Goal: Task Accomplishment & Management: Use online tool/utility

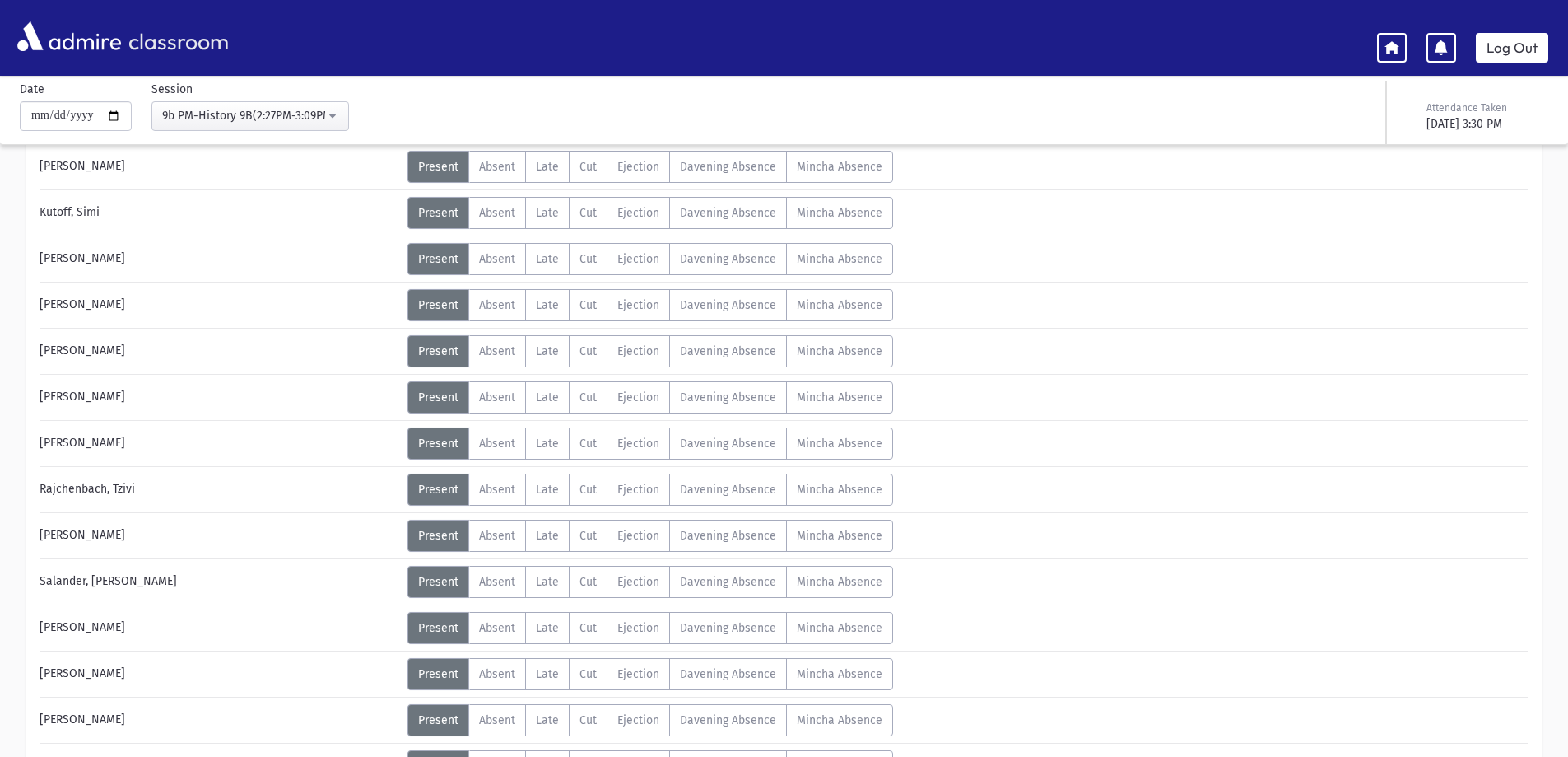
scroll to position [505, 0]
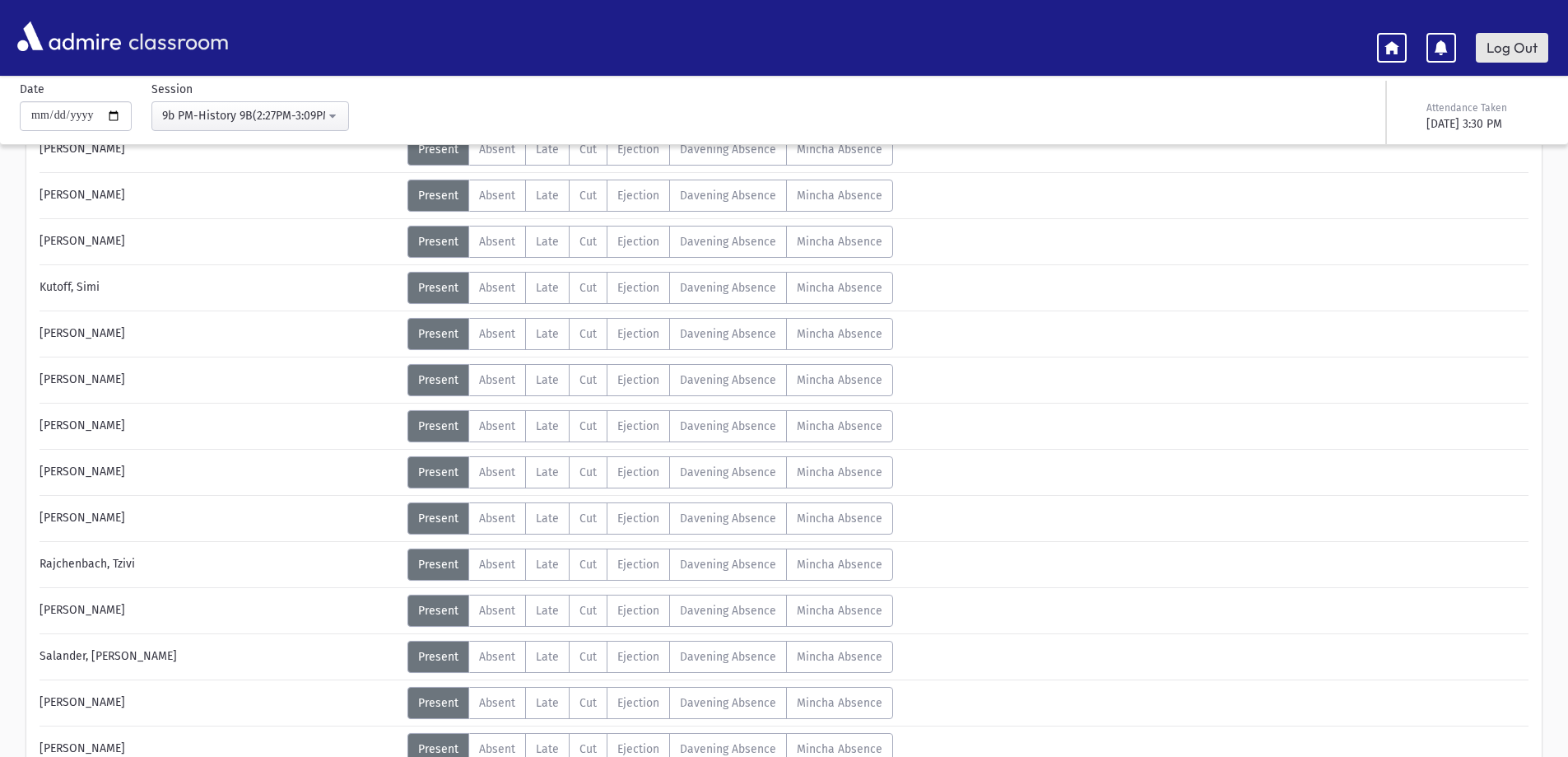
click at [1519, 44] on link "Log Out" at bounding box center [1511, 47] width 72 height 30
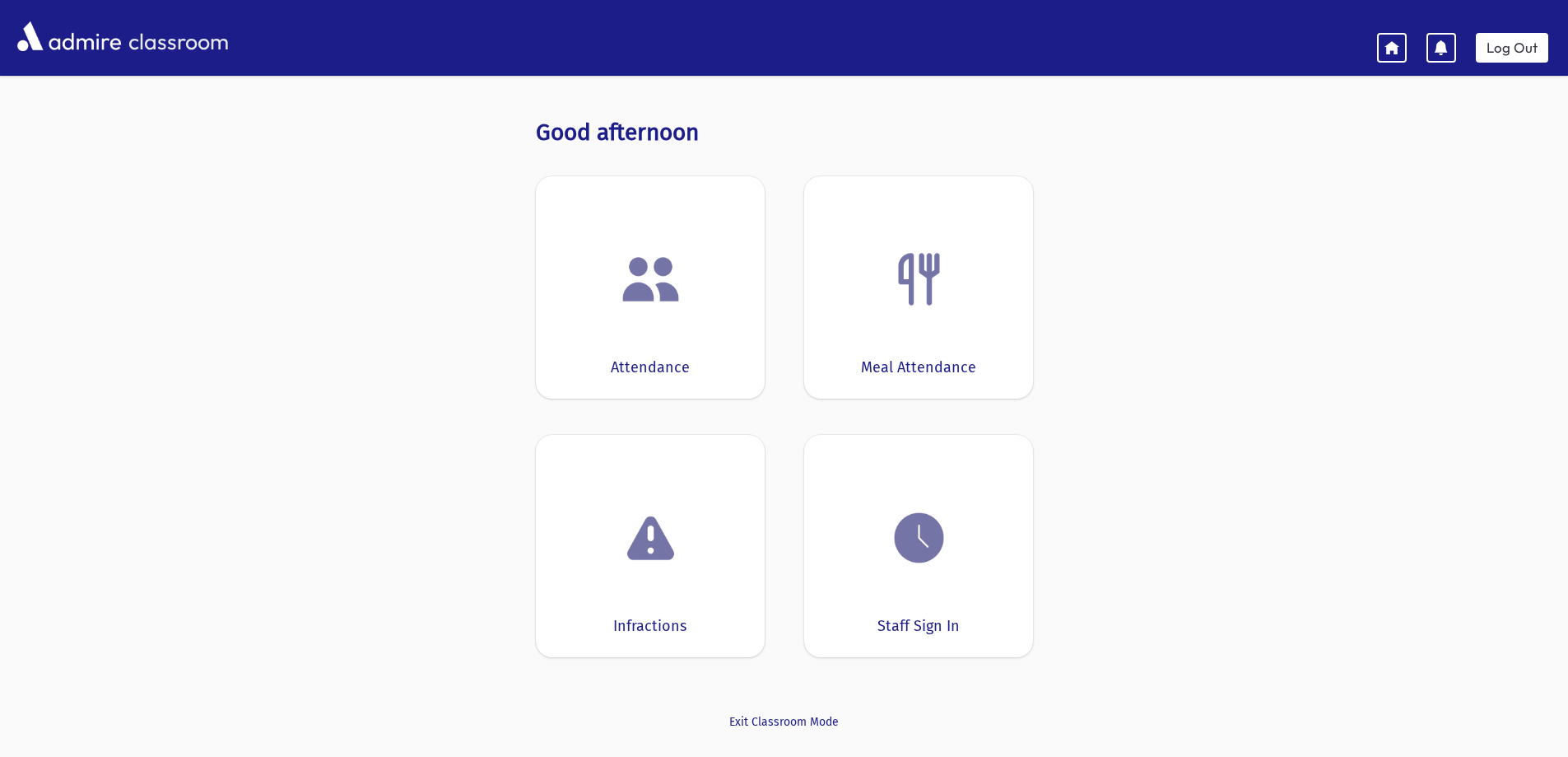
click at [576, 263] on div at bounding box center [650, 279] width 178 height 62
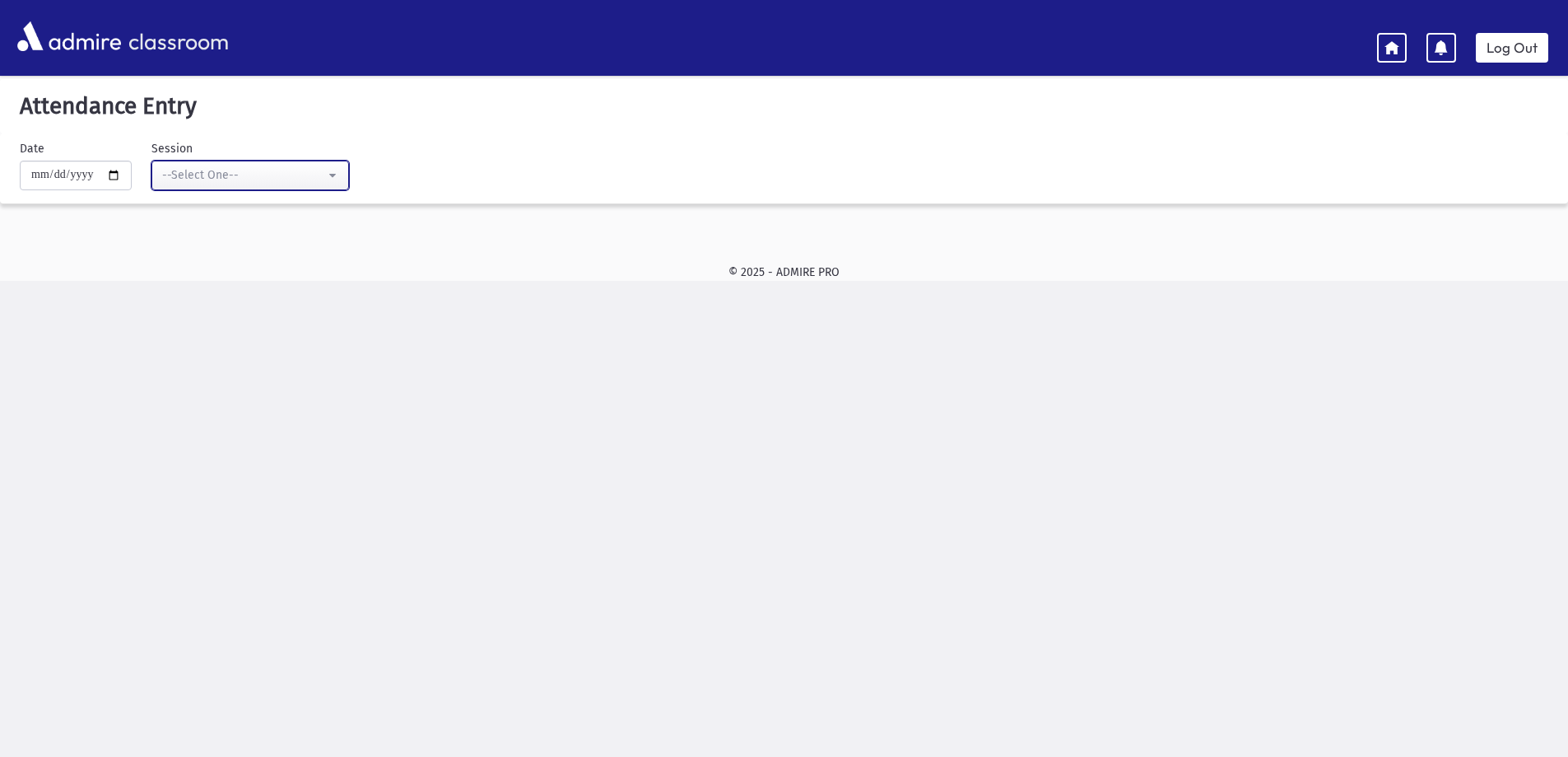
click at [172, 168] on div "--Select One--" at bounding box center [244, 175] width 163 height 17
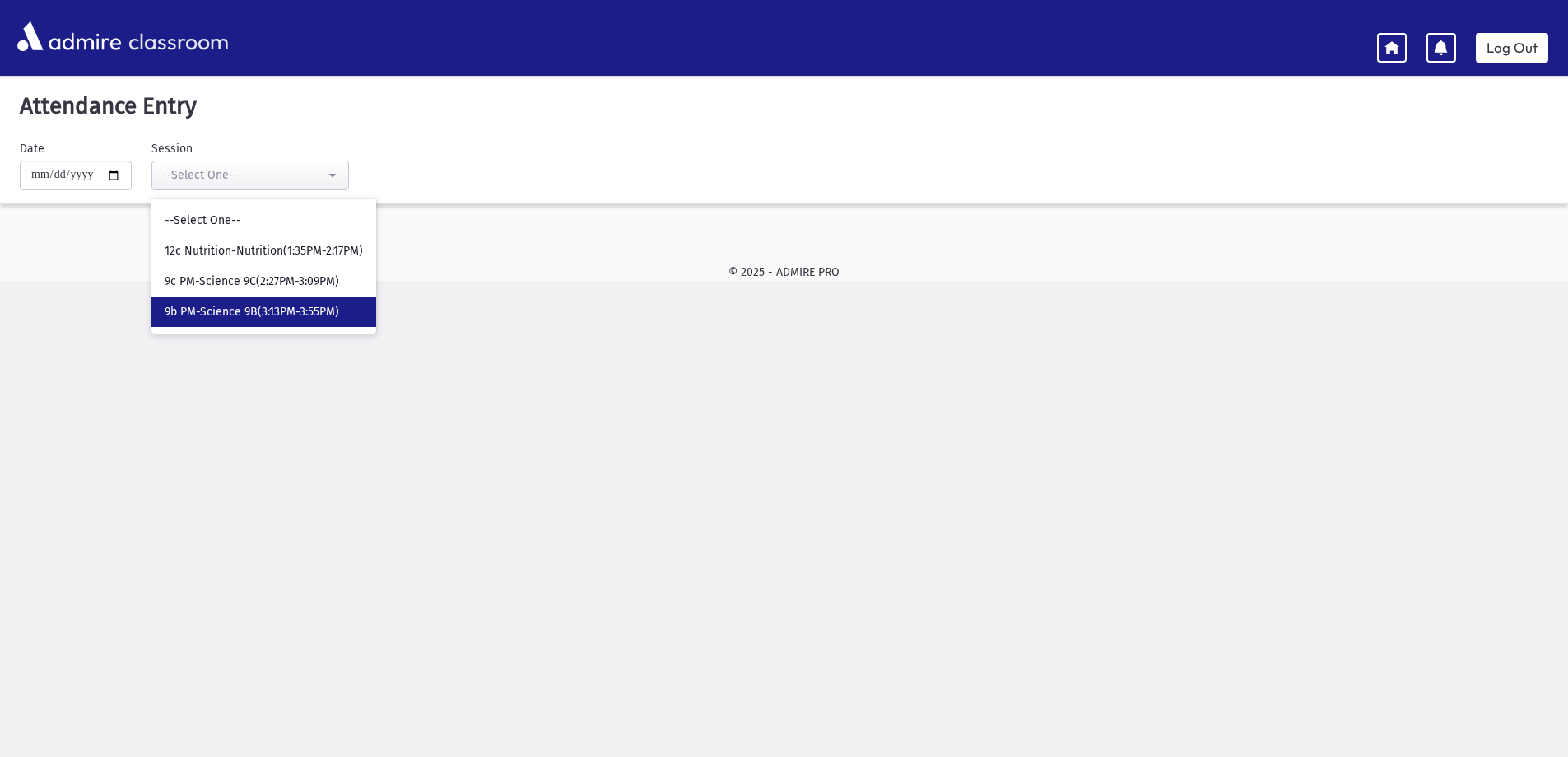
click at [187, 316] on span "9b PM-Science 9B(3:13PM-3:55PM)" at bounding box center [252, 311] width 175 height 16
select select "****"
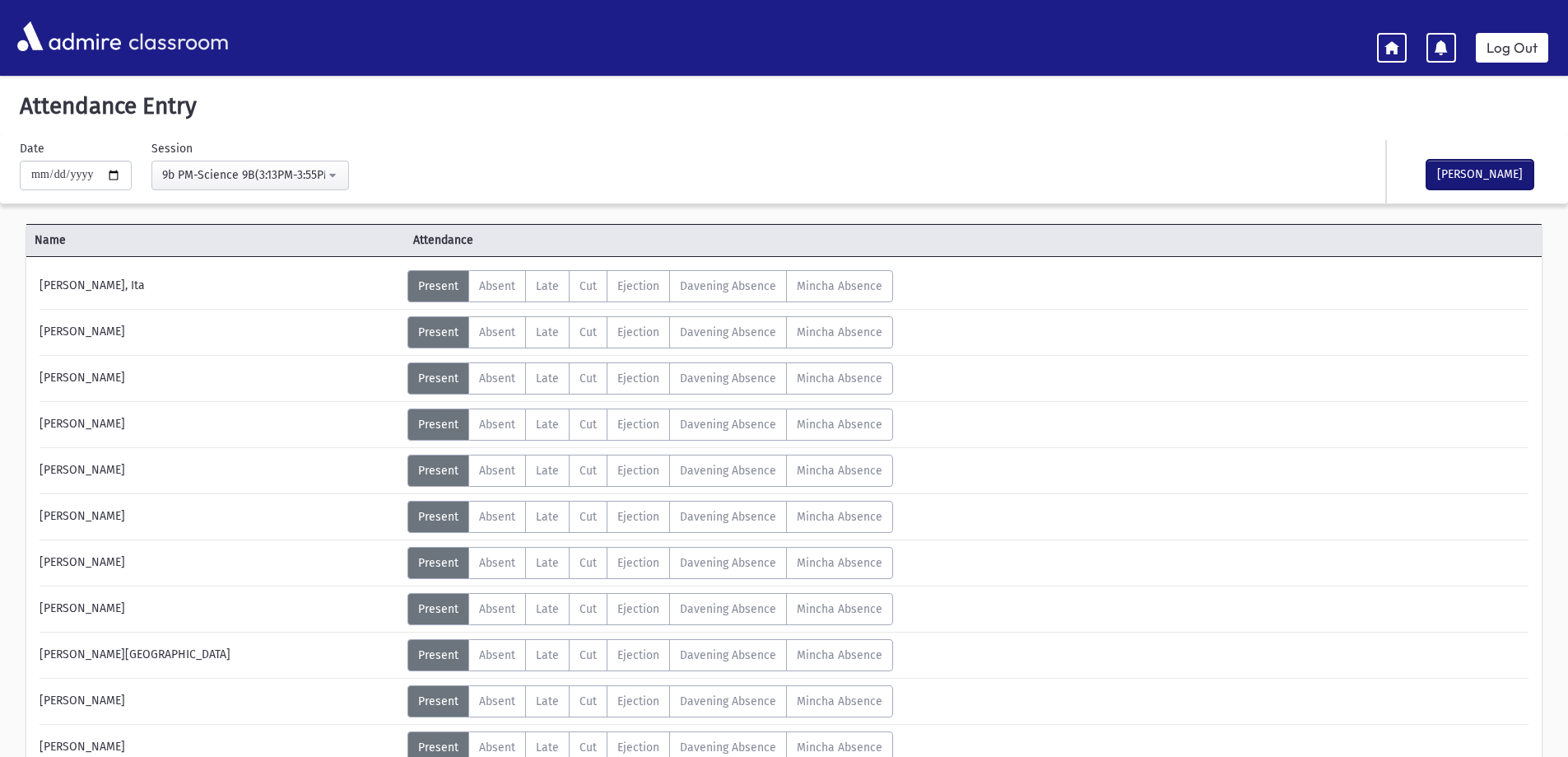
click at [1432, 184] on button "[PERSON_NAME]" at bounding box center [1480, 174] width 107 height 30
click at [502, 291] on span "Absent" at bounding box center [497, 286] width 36 height 14
click at [439, 281] on span "Present" at bounding box center [439, 286] width 40 height 14
